Goal: Task Accomplishment & Management: Manage account settings

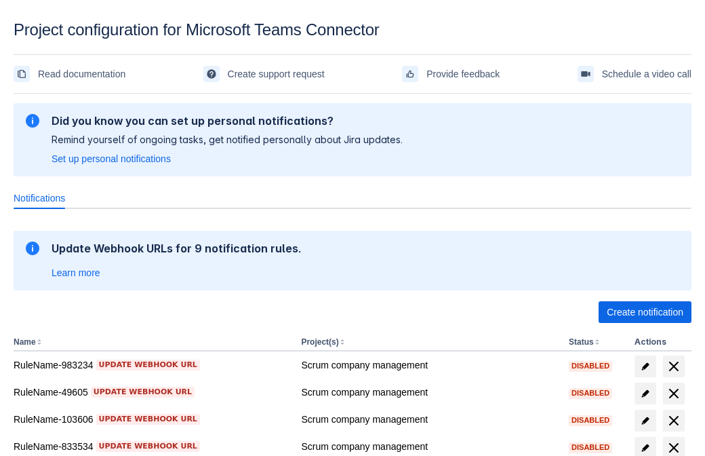
click at [645, 312] on span "Create notification" at bounding box center [645, 312] width 77 height 22
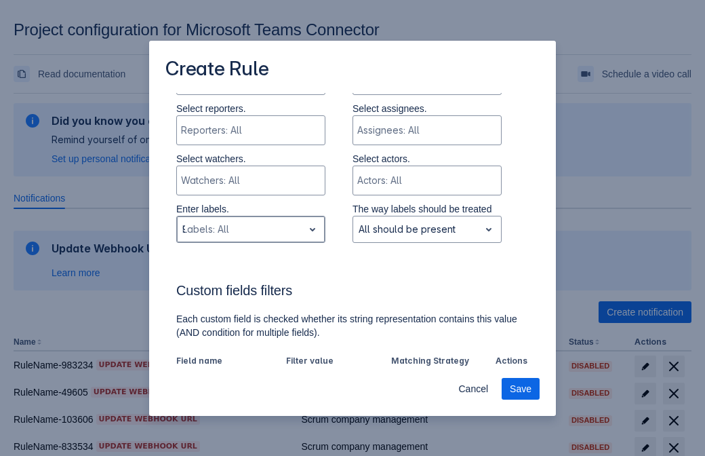
type input "932231_label"
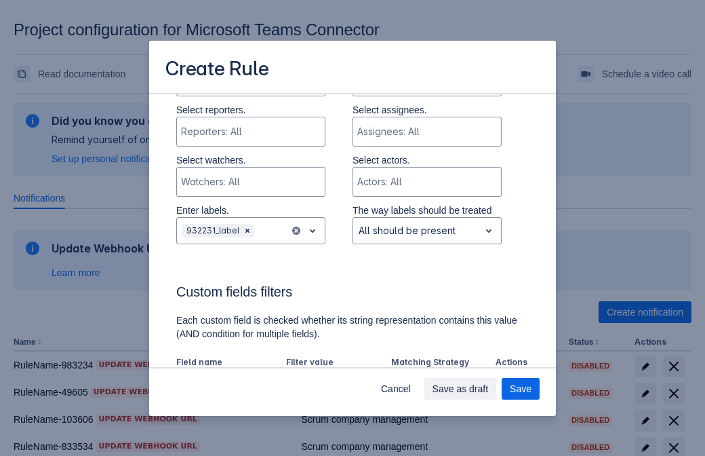
scroll to position [840, 0]
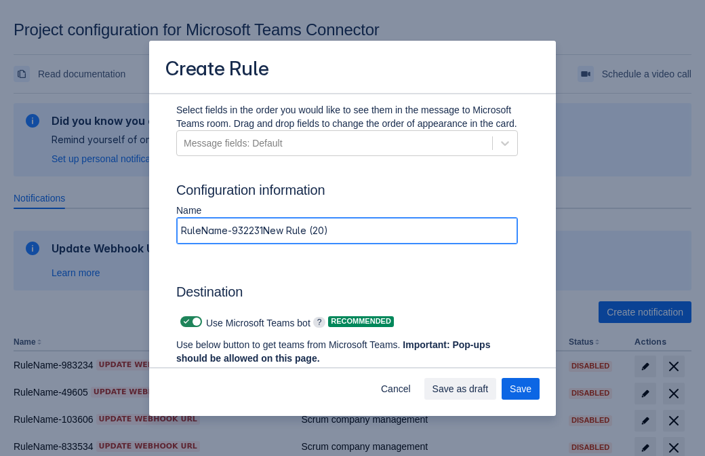
type input "RuleName-932231New Rule (20)"
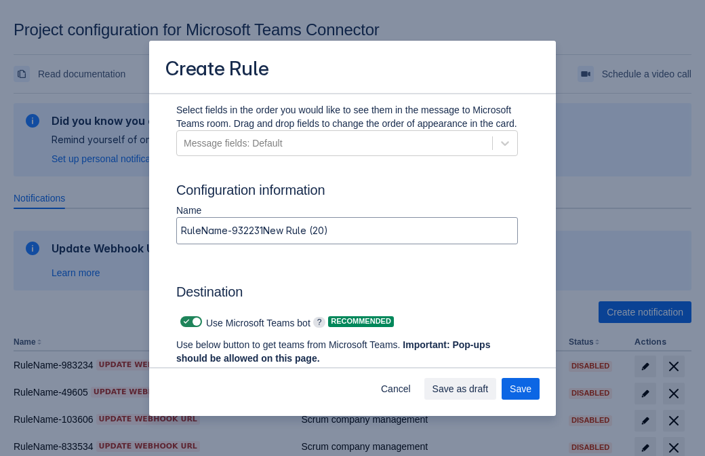
click at [184, 321] on span at bounding box center [186, 321] width 11 height 11
click at [184, 321] on input "checkbox" at bounding box center [184, 321] width 9 height 9
checkbox input "false"
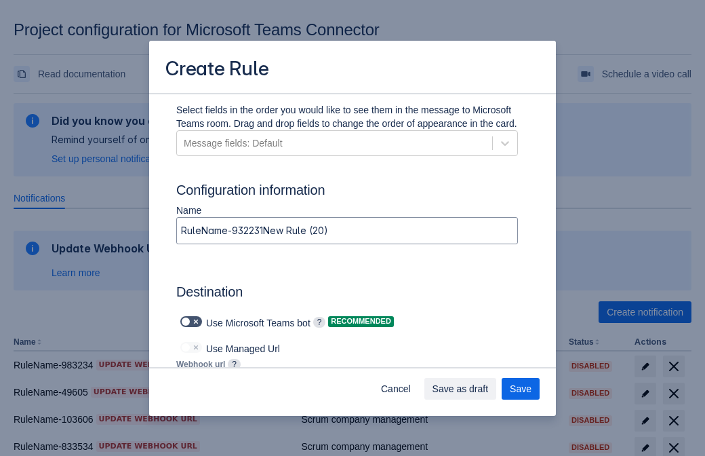
type input "https://prod-103.westeurope.logic.azure.com:443/workflows/562279af401f414e8dae6…"
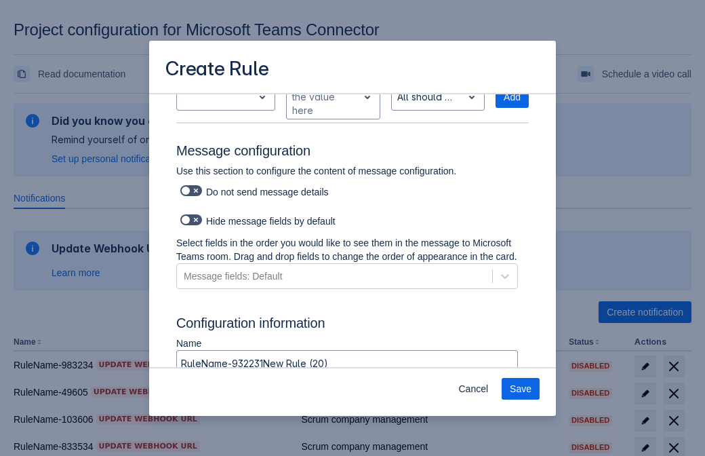
click at [521, 388] on span "Save" at bounding box center [521, 389] width 22 height 22
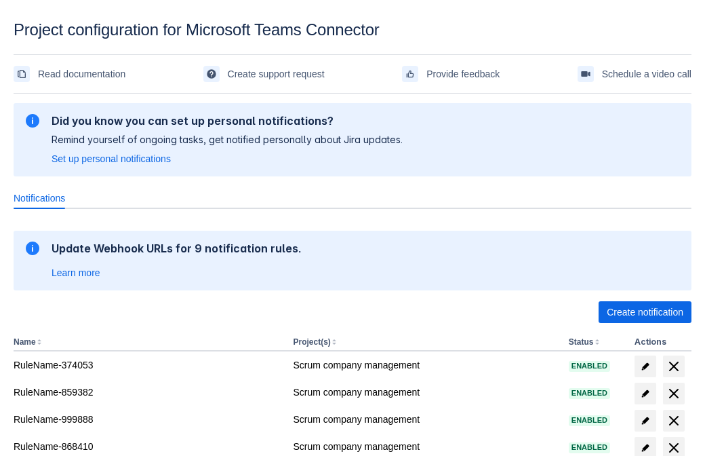
scroll to position [266, 0]
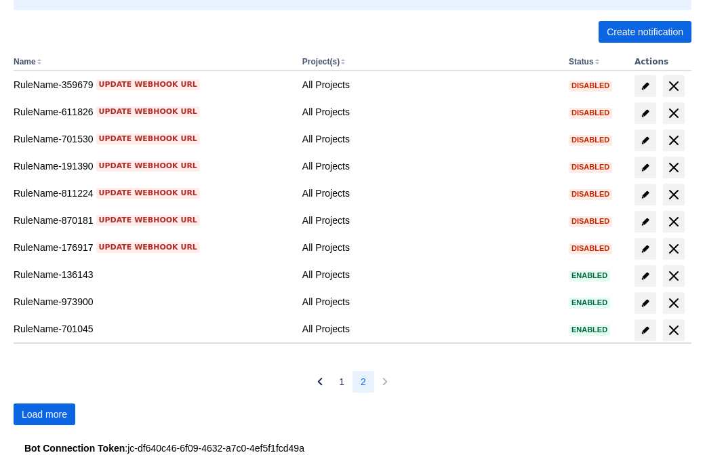
click at [44, 414] on span "Load more" at bounding box center [44, 414] width 45 height 22
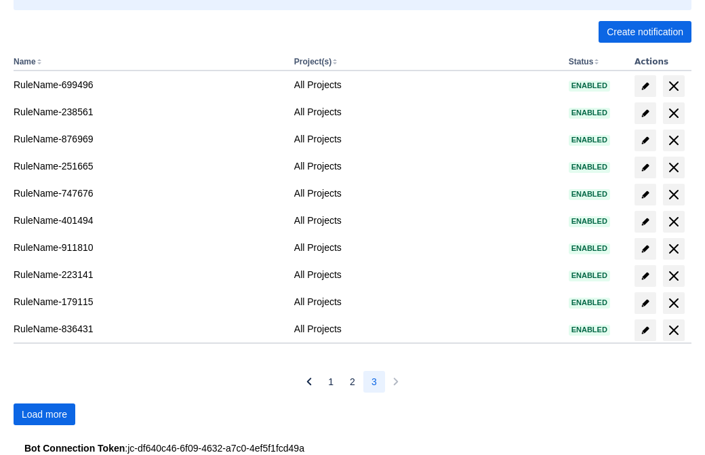
click at [44, 414] on span "Load more" at bounding box center [44, 414] width 45 height 22
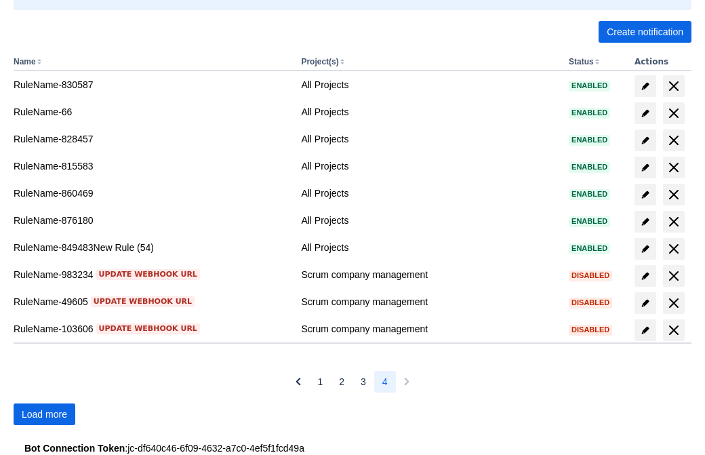
click at [44, 414] on span "Load more" at bounding box center [44, 414] width 45 height 22
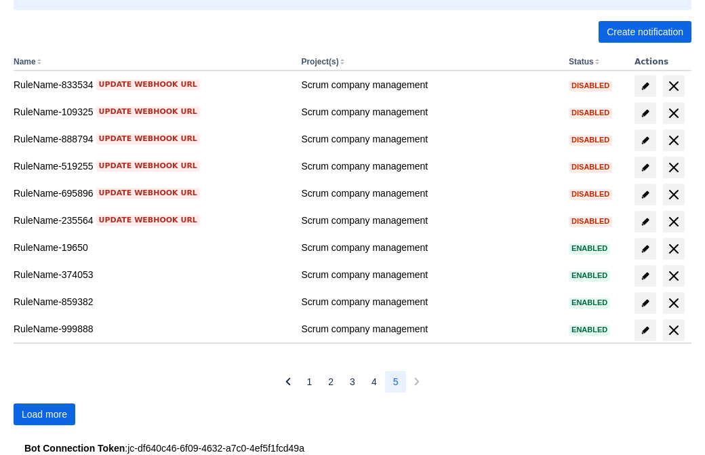
click at [44, 414] on span "Load more" at bounding box center [44, 414] width 45 height 22
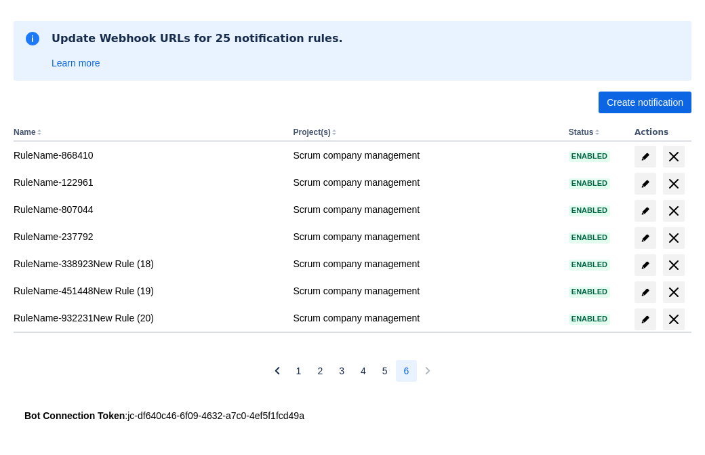
click at [673, 319] on span "delete" at bounding box center [674, 319] width 16 height 16
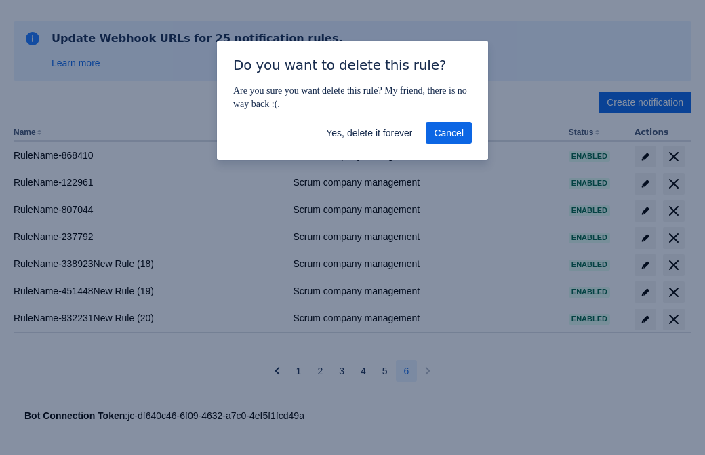
click at [369, 133] on span "Yes, delete it forever" at bounding box center [369, 133] width 86 height 22
